Goal: Task Accomplishment & Management: Manage account settings

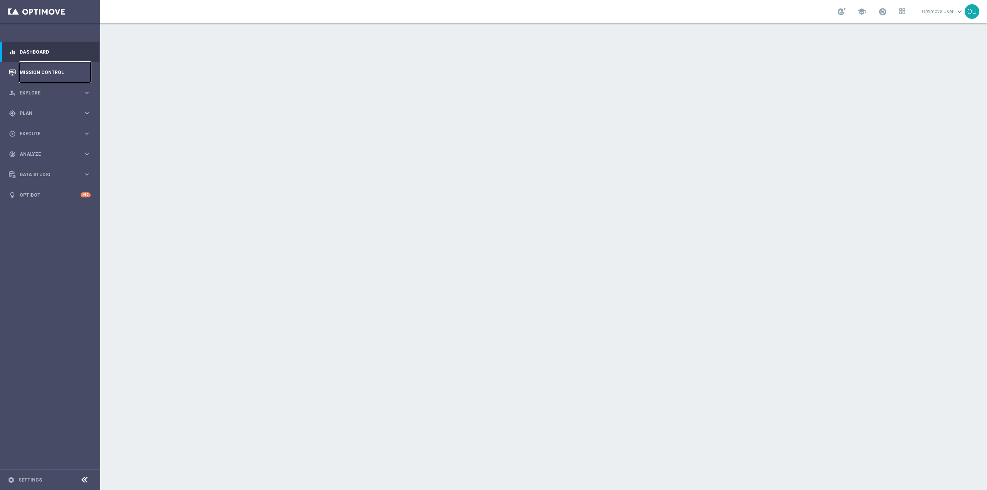
click at [53, 67] on link "Mission Control" at bounding box center [55, 72] width 71 height 20
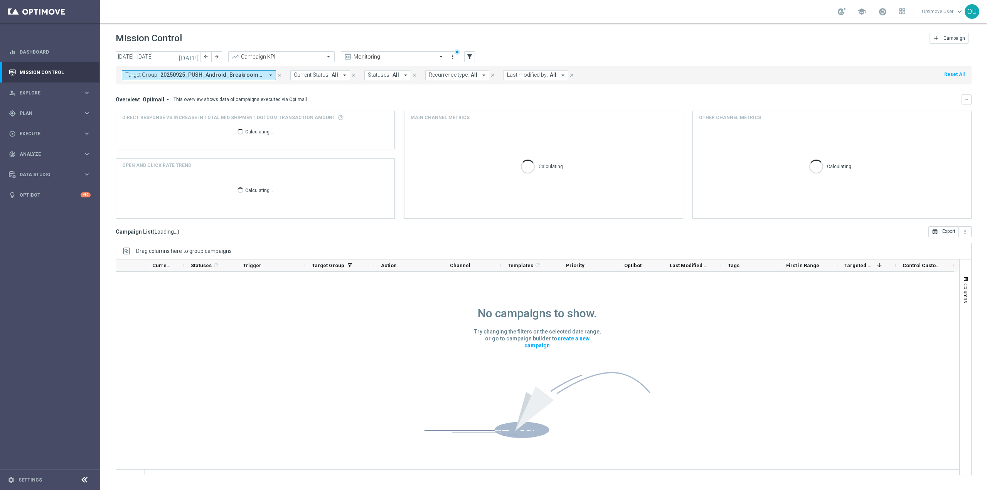
click at [216, 78] on span "20250925_PUSH_Android_Breakroom_Nespresso" at bounding box center [212, 75] width 104 height 7
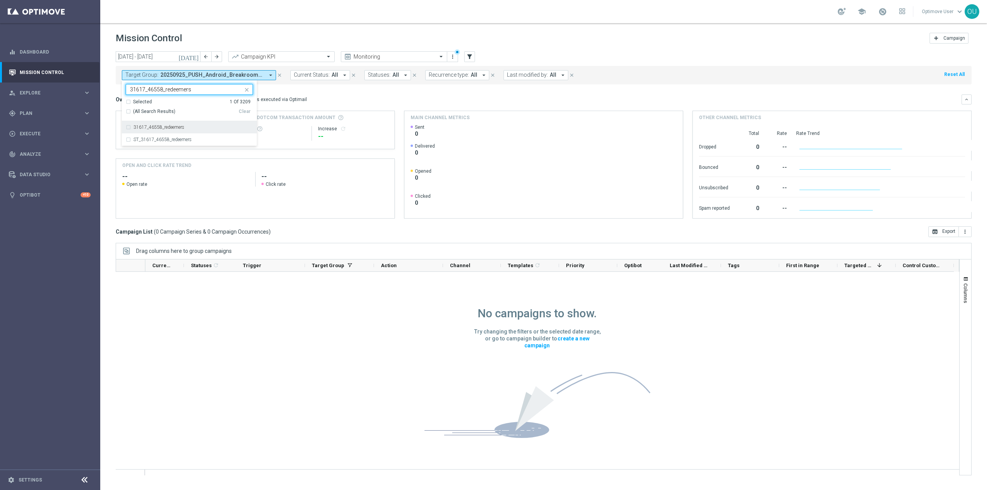
click at [201, 128] on div "31617_46558_redeemers" at bounding box center [193, 127] width 120 height 5
type input "31617_46558_redeemers"
click at [338, 116] on span at bounding box center [341, 118] width 6 height 6
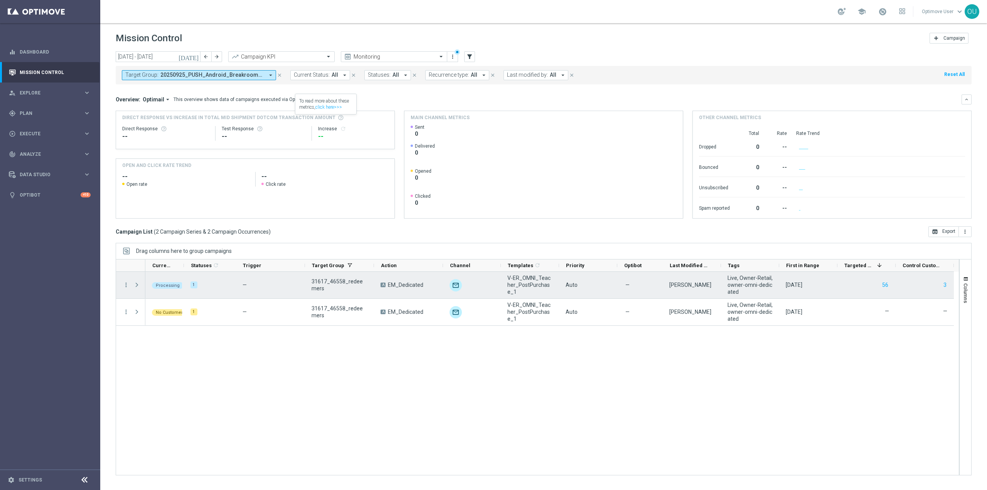
click at [137, 285] on span at bounding box center [136, 285] width 7 height 6
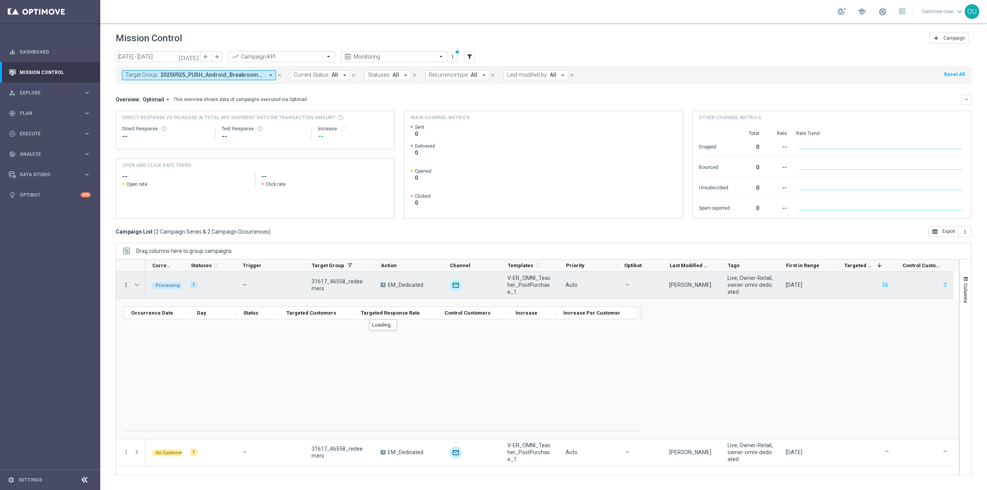
click at [127, 285] on icon "more_vert" at bounding box center [126, 285] width 7 height 7
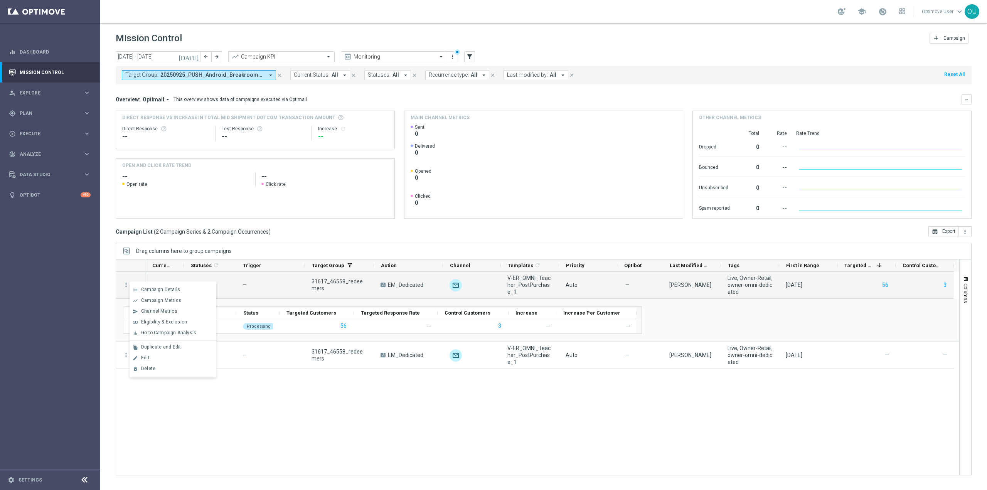
click at [374, 381] on div "more_vert more_vert Processing 1 — 31617_46558_redeemers A EM_Dedicated unfold_…" at bounding box center [538, 374] width 844 height 204
click at [125, 286] on icon "more_vert" at bounding box center [126, 285] width 7 height 7
click at [167, 368] on div "Delete" at bounding box center [177, 368] width 72 height 5
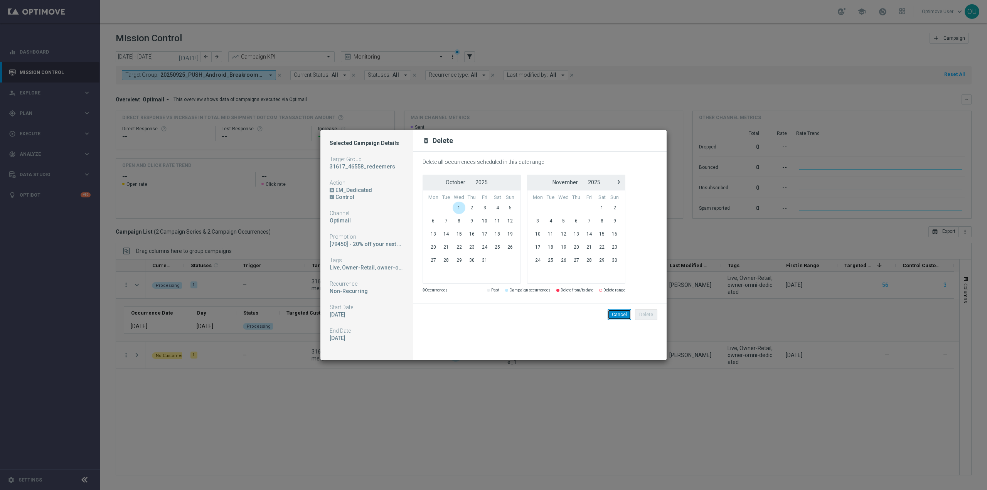
click at [621, 313] on button "Cancel" at bounding box center [620, 314] width 24 height 11
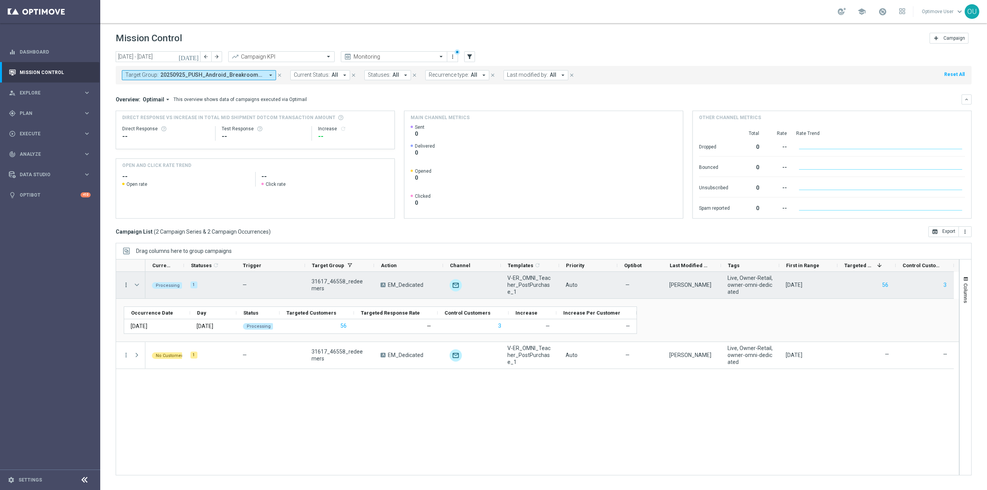
click at [128, 288] on icon "more_vert" at bounding box center [126, 285] width 7 height 7
click at [126, 286] on icon "more_vert" at bounding box center [126, 285] width 7 height 7
click at [136, 290] on icon "list" at bounding box center [135, 289] width 5 height 5
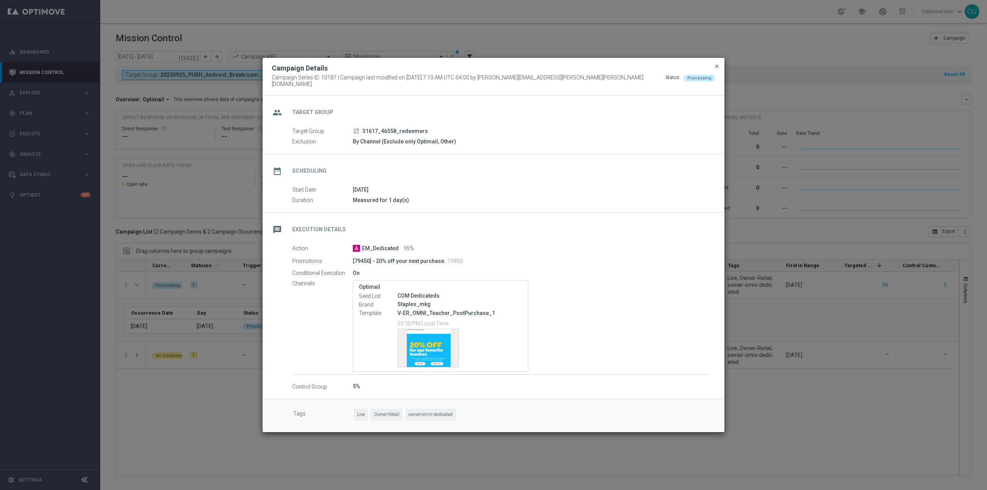
click at [714, 67] on span "close" at bounding box center [717, 66] width 6 height 6
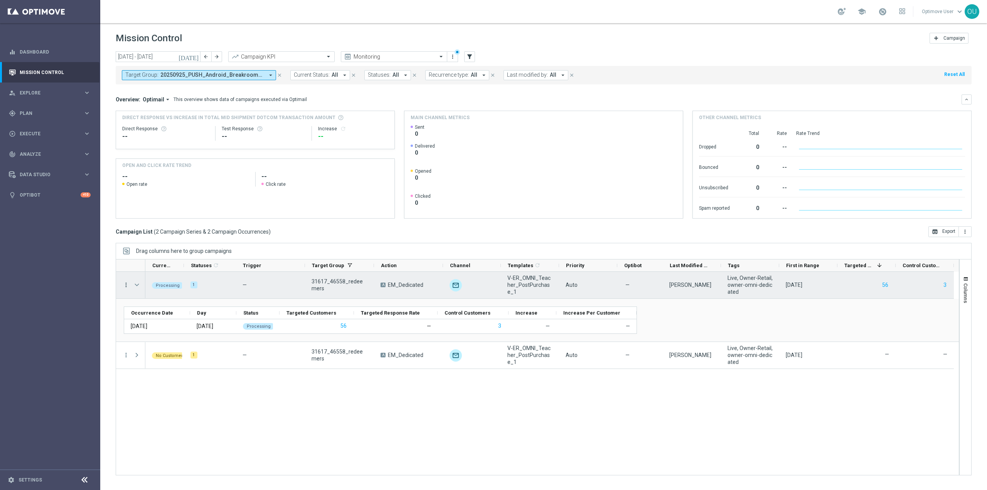
click at [128, 283] on icon "more_vert" at bounding box center [126, 285] width 7 height 7
click at [160, 367] on div "Delete" at bounding box center [177, 368] width 72 height 5
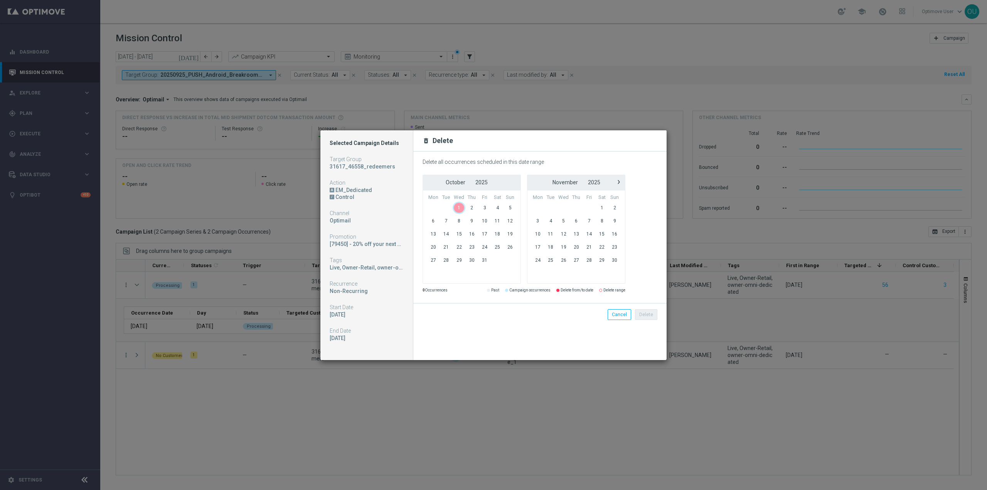
click at [454, 209] on span "1" at bounding box center [459, 208] width 13 height 12
click at [613, 319] on button "Cancel" at bounding box center [620, 314] width 24 height 11
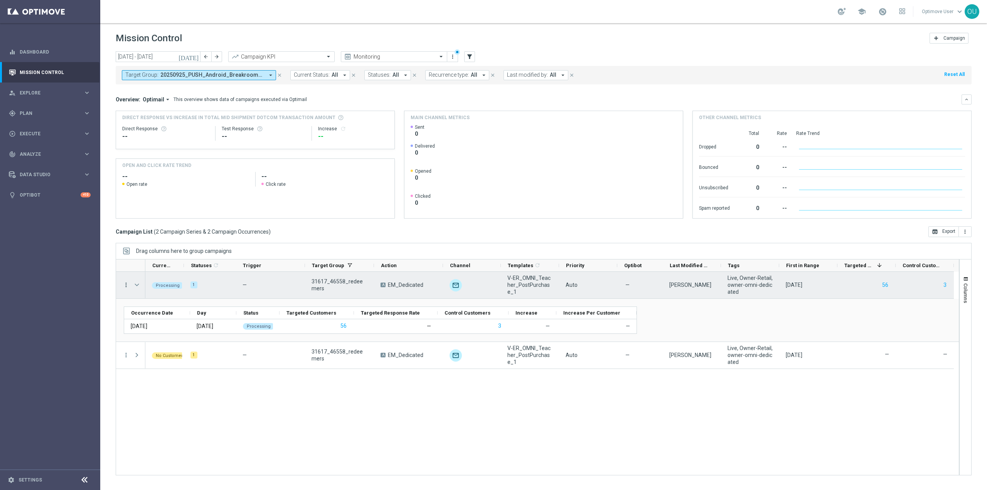
click at [126, 285] on icon "more_vert" at bounding box center [126, 285] width 7 height 7
click at [152, 292] on span "Campaign Details" at bounding box center [160, 289] width 39 height 5
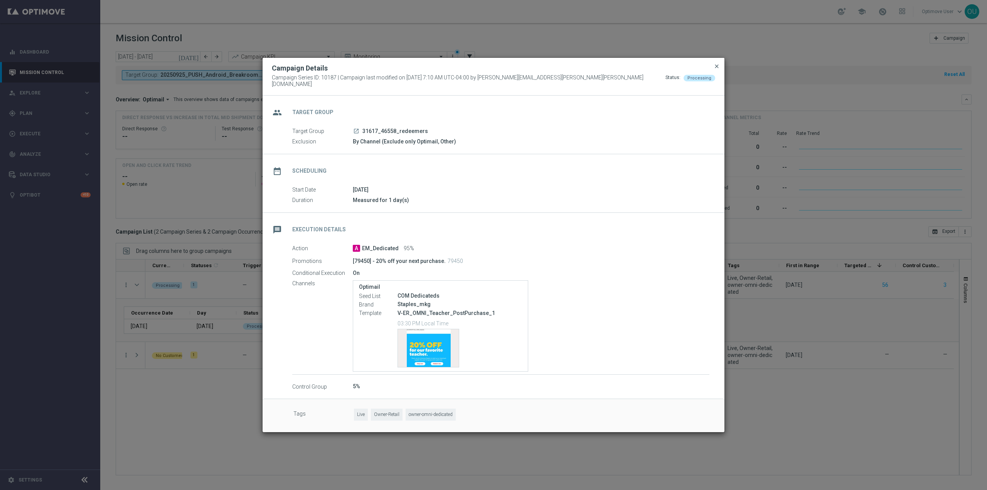
click at [720, 69] on span "close" at bounding box center [717, 66] width 6 height 6
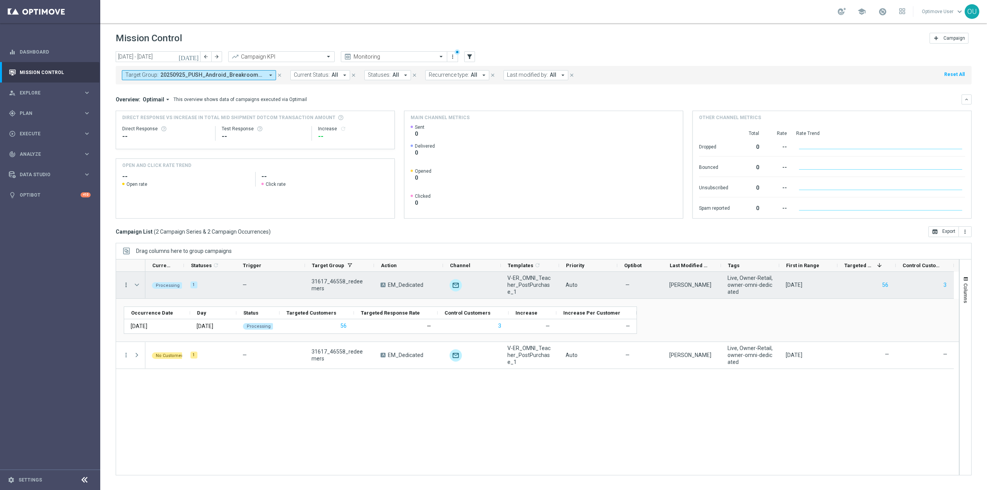
click at [123, 284] on icon "more_vert" at bounding box center [126, 285] width 7 height 7
click at [159, 366] on div "Delete" at bounding box center [177, 368] width 72 height 5
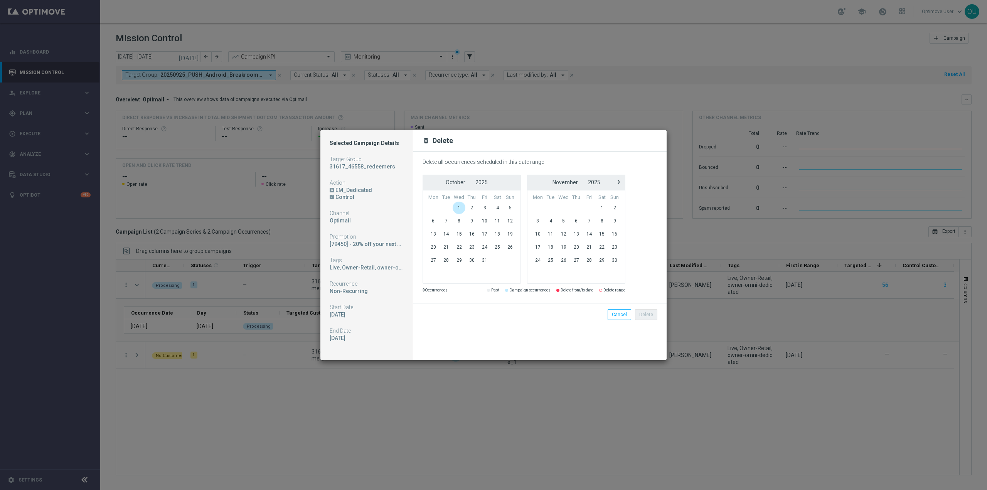
click at [459, 208] on span "1" at bounding box center [459, 208] width 13 height 12
click at [651, 315] on button "Delete" at bounding box center [646, 314] width 22 height 11
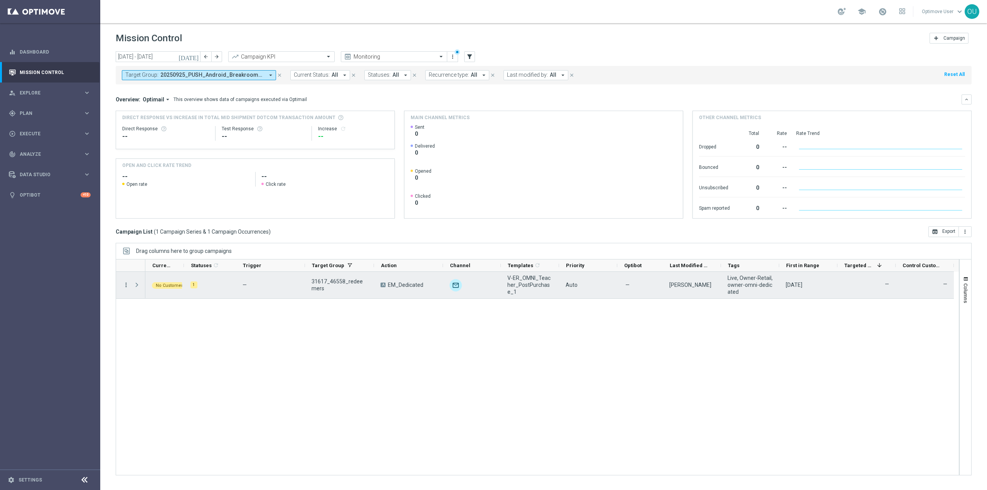
click at [127, 285] on icon "more_vert" at bounding box center [126, 285] width 7 height 7
click at [582, 359] on div "No Customers 1 — 31617_46558_redeemers A EM_Dedicated unfold_more V-ER_OMNI_Tea…" at bounding box center [552, 373] width 814 height 203
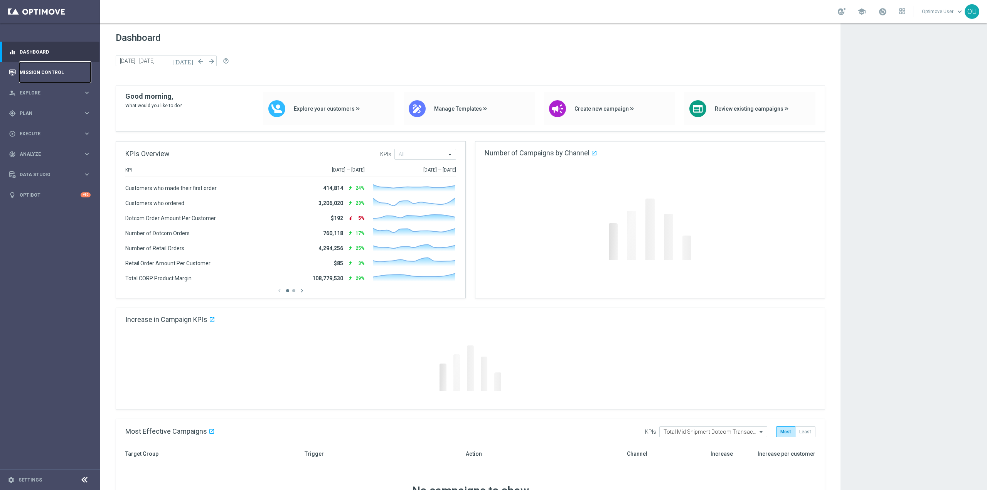
click at [44, 74] on link "Mission Control" at bounding box center [55, 72] width 71 height 20
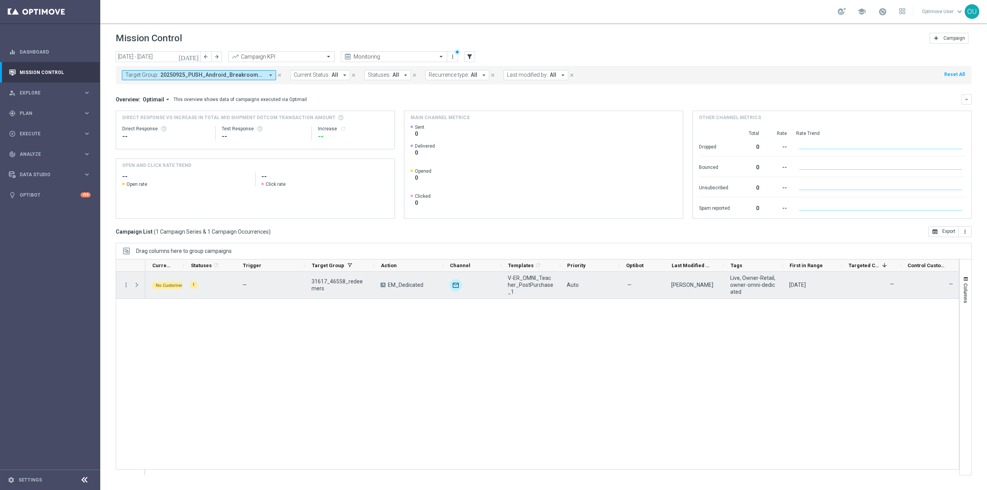
click at [133, 283] on div "Press SPACE to select this row." at bounding box center [137, 285] width 15 height 27
click at [127, 283] on icon "more_vert" at bounding box center [126, 285] width 7 height 7
click at [141, 287] on div "list" at bounding box center [136, 289] width 12 height 5
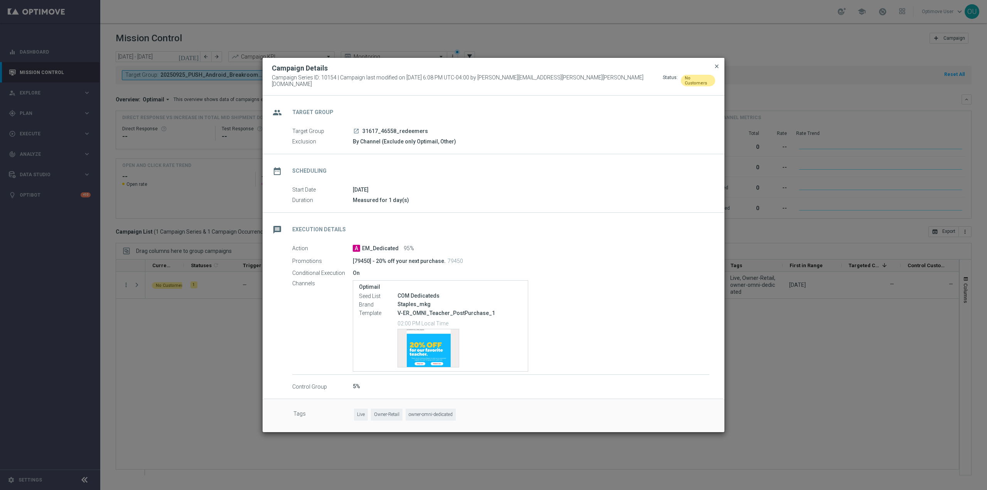
click at [718, 67] on span "close" at bounding box center [717, 66] width 6 height 6
